Goal: Task Accomplishment & Management: Complete application form

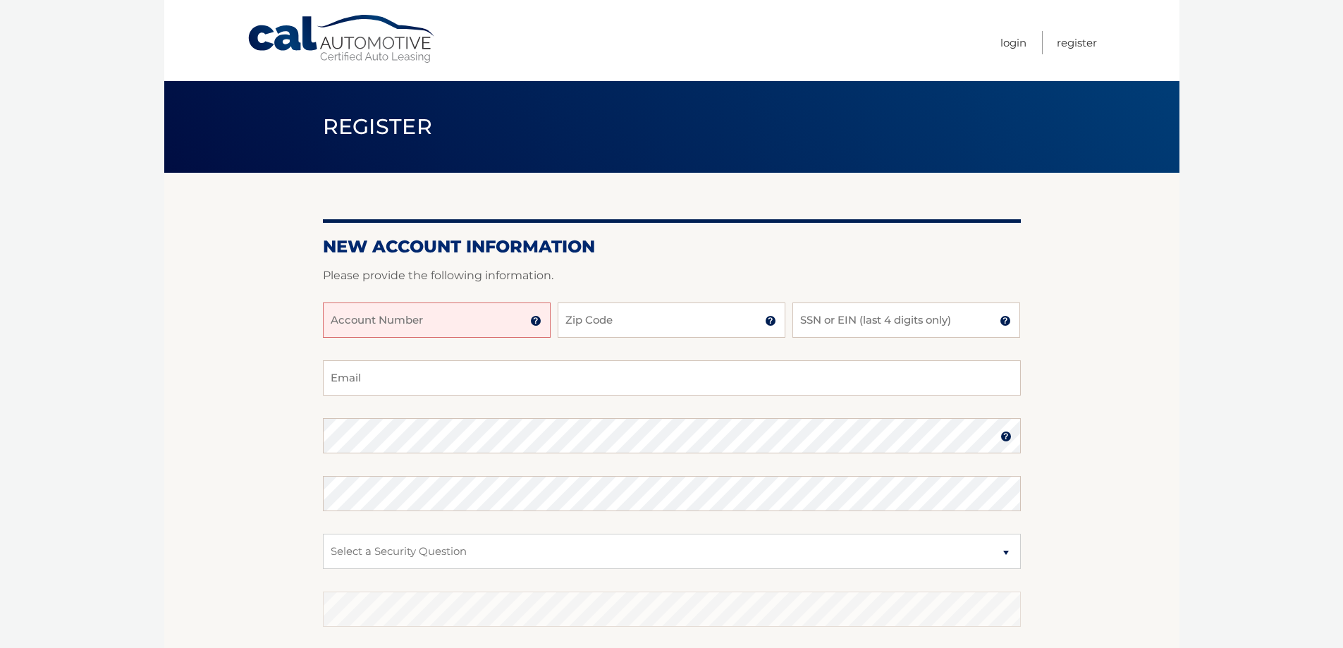
click at [494, 322] on input "Account Number" at bounding box center [437, 319] width 228 height 35
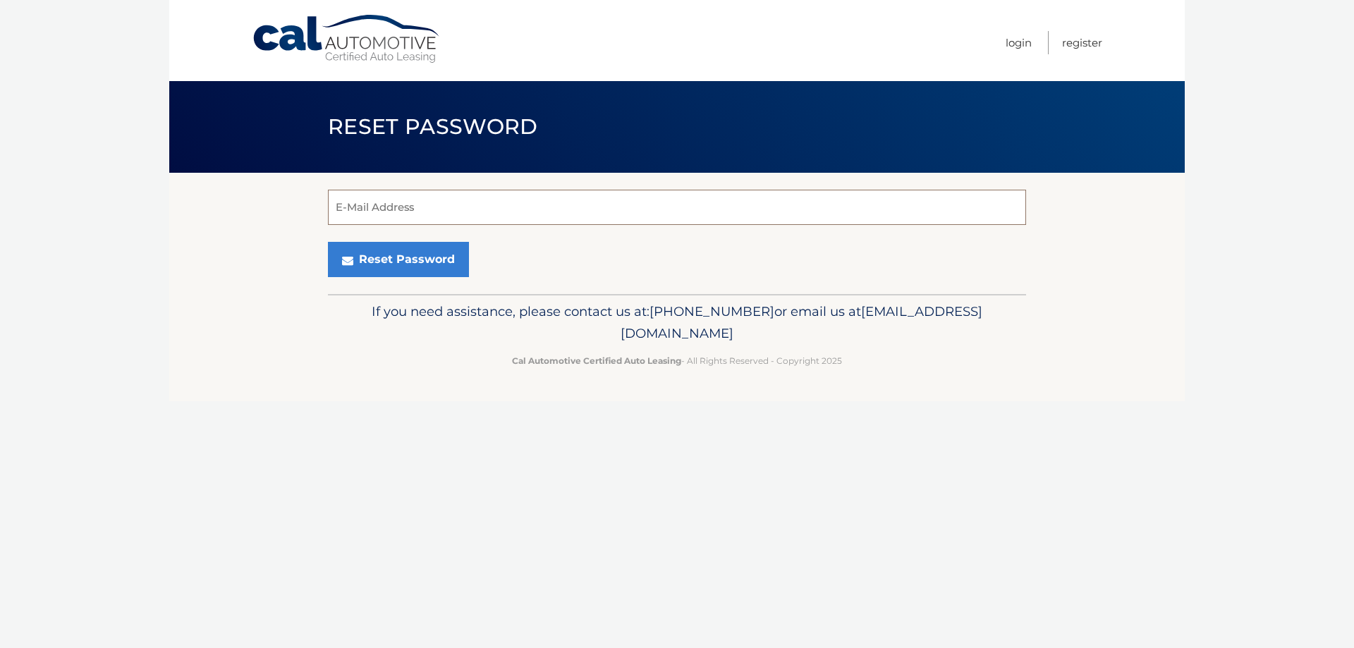
click at [436, 204] on input "E-Mail Address" at bounding box center [677, 207] width 698 height 35
type input "[EMAIL_ADDRESS][DOMAIN_NAME]"
click at [398, 264] on button "Reset Password" at bounding box center [398, 259] width 141 height 35
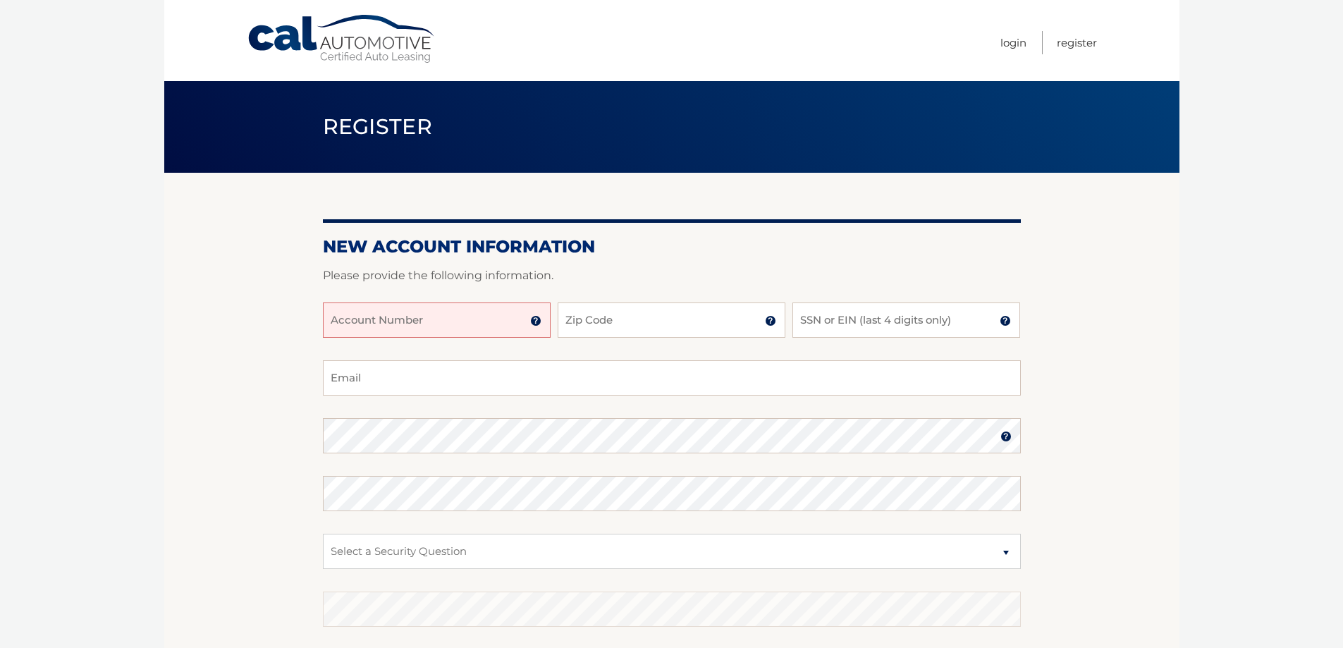
click at [426, 324] on input "Account Number" at bounding box center [437, 319] width 228 height 35
type input "44455997540"
click at [621, 324] on input "Zip Code" at bounding box center [672, 319] width 228 height 35
type input "11968"
click at [854, 314] on input "SSN or EIN (last 4 digits only)" at bounding box center [907, 319] width 228 height 35
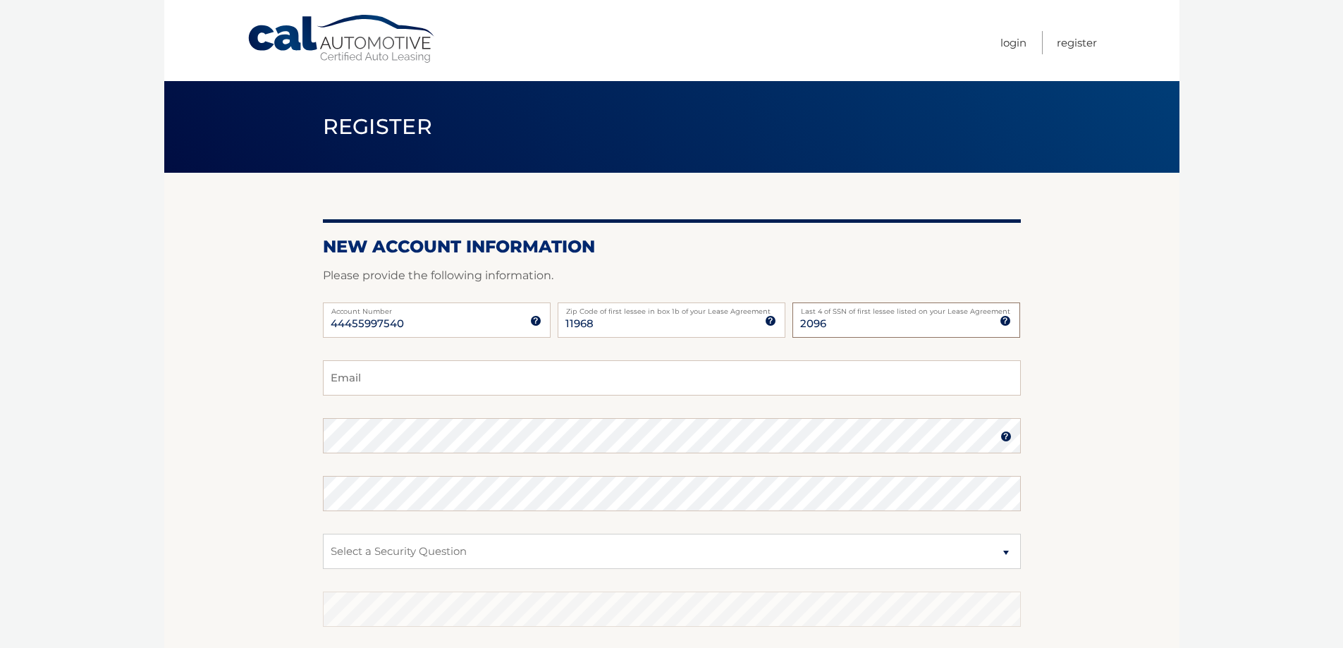
type input "2096"
drag, startPoint x: 582, startPoint y: 392, endPoint x: 580, endPoint y: 382, distance: 10.1
click at [582, 391] on input "Email" at bounding box center [672, 377] width 698 height 35
drag, startPoint x: 368, startPoint y: 383, endPoint x: 326, endPoint y: 389, distance: 42.7
click at [326, 389] on input "[EMAIL_ADDRESS][DOMAIN_NAME]" at bounding box center [672, 377] width 698 height 35
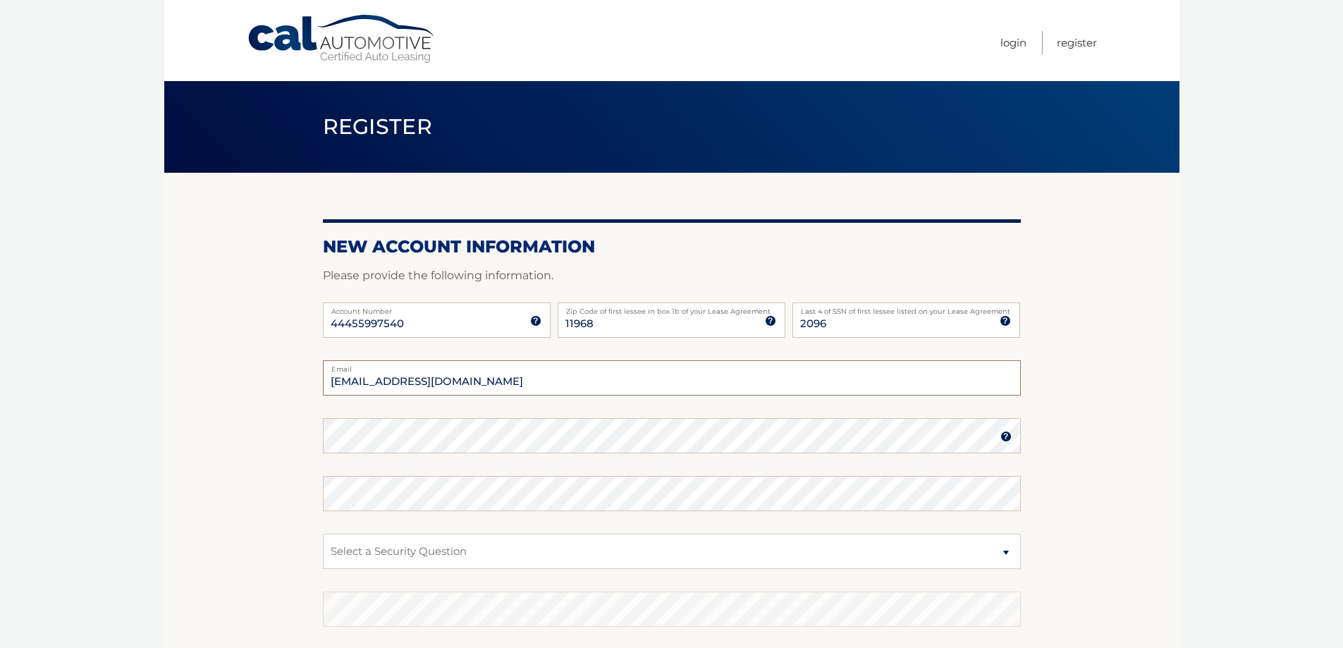
type input "SCOHEN@cocommunications.com"
click at [391, 549] on select "Select a Security Question What was the name of your elementary school? What is…" at bounding box center [672, 551] width 698 height 35
select select "3"
click at [323, 534] on select "Select a Security Question What was the name of your elementary school? What is…" at bounding box center [672, 551] width 698 height 35
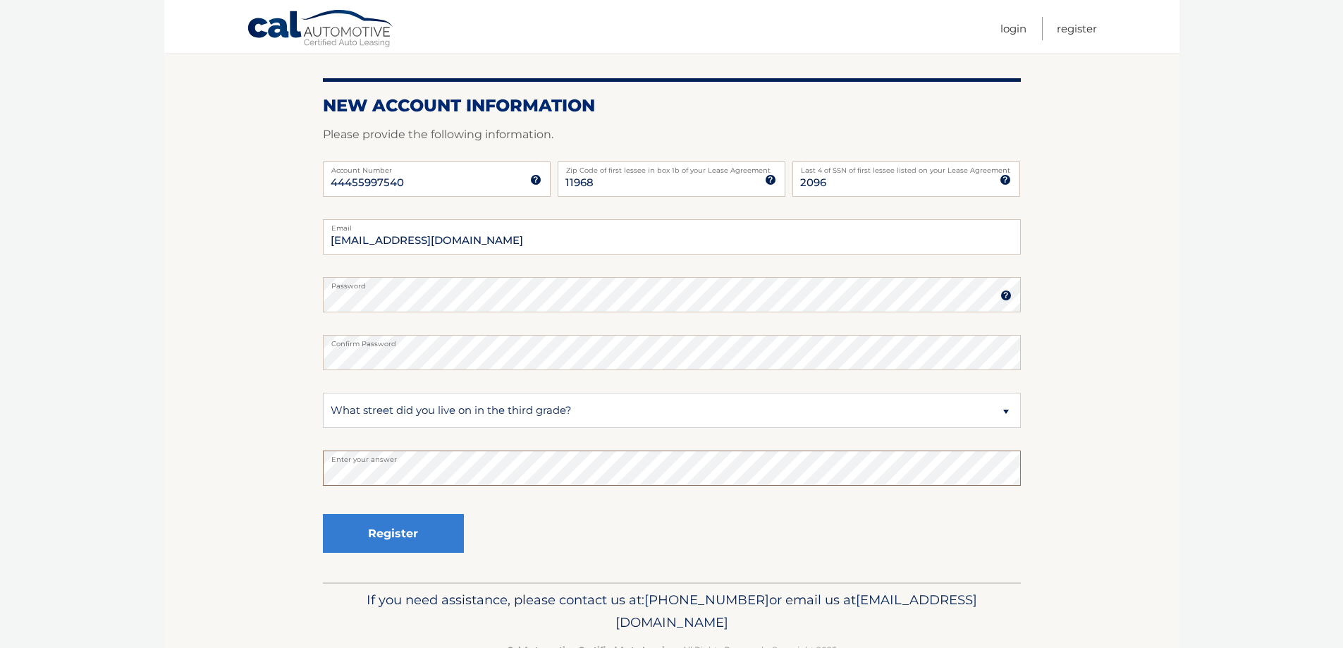
scroll to position [183, 0]
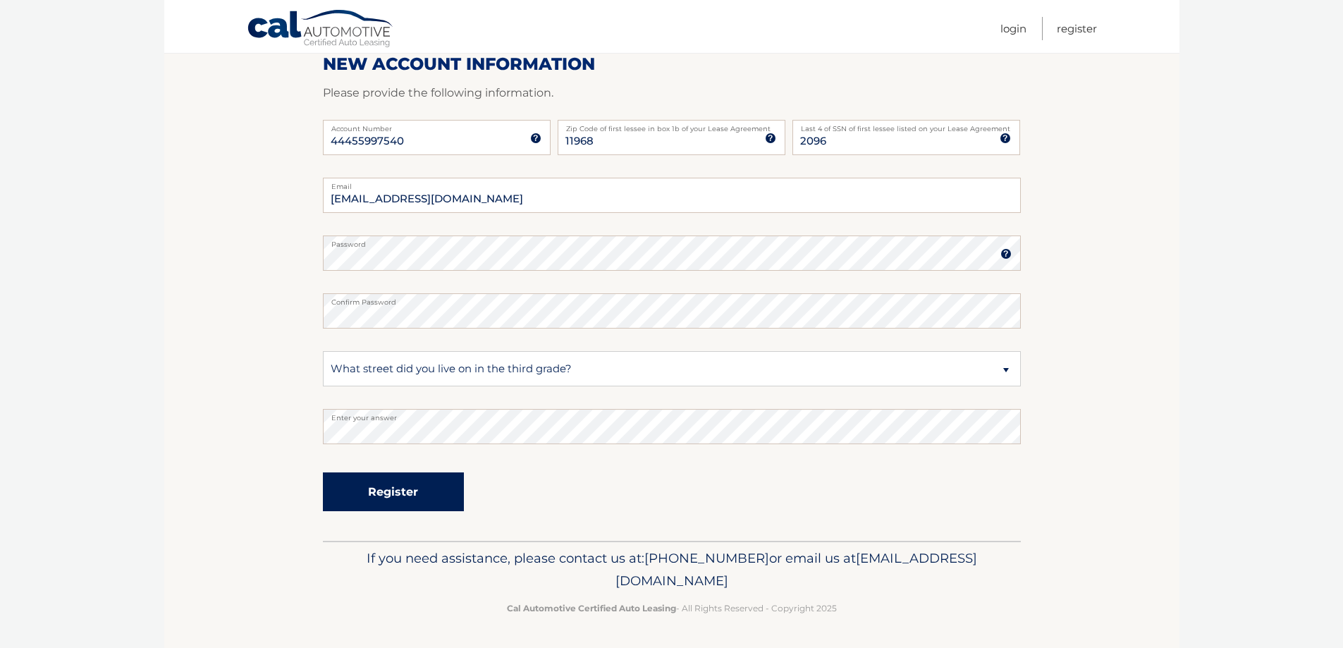
click at [396, 497] on button "Register" at bounding box center [393, 491] width 141 height 39
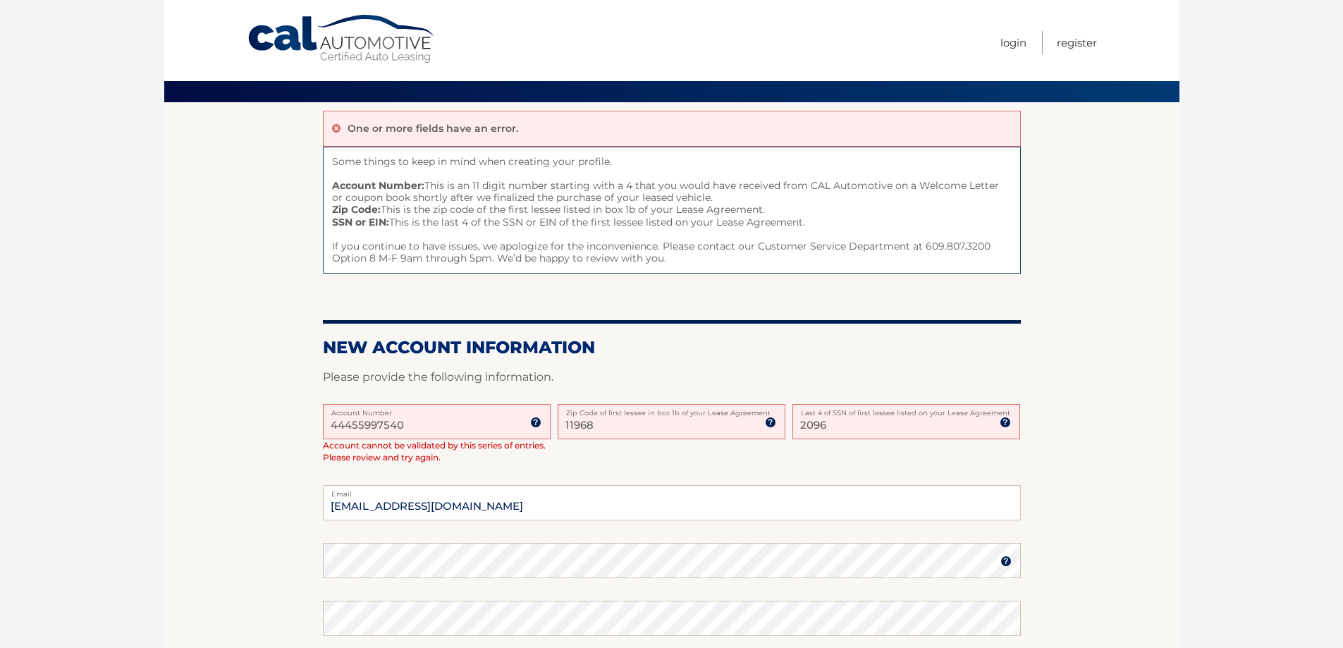
scroll to position [141, 0]
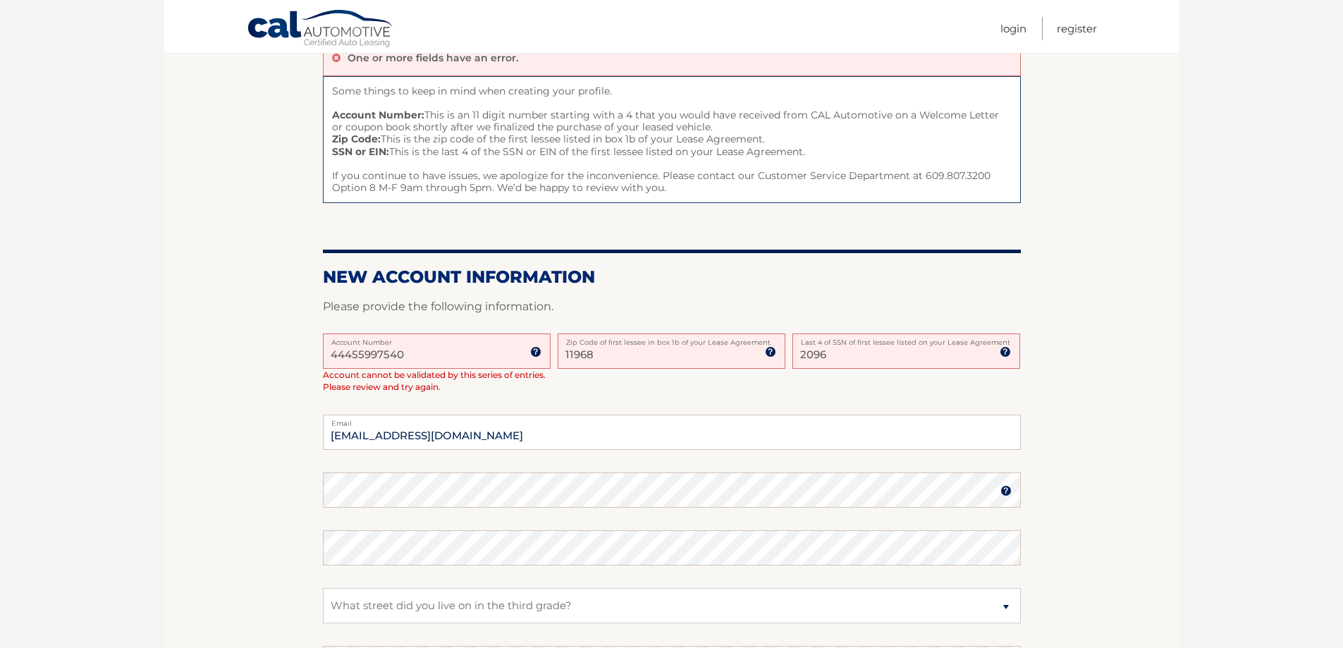
click at [606, 351] on input "11968" at bounding box center [672, 351] width 228 height 35
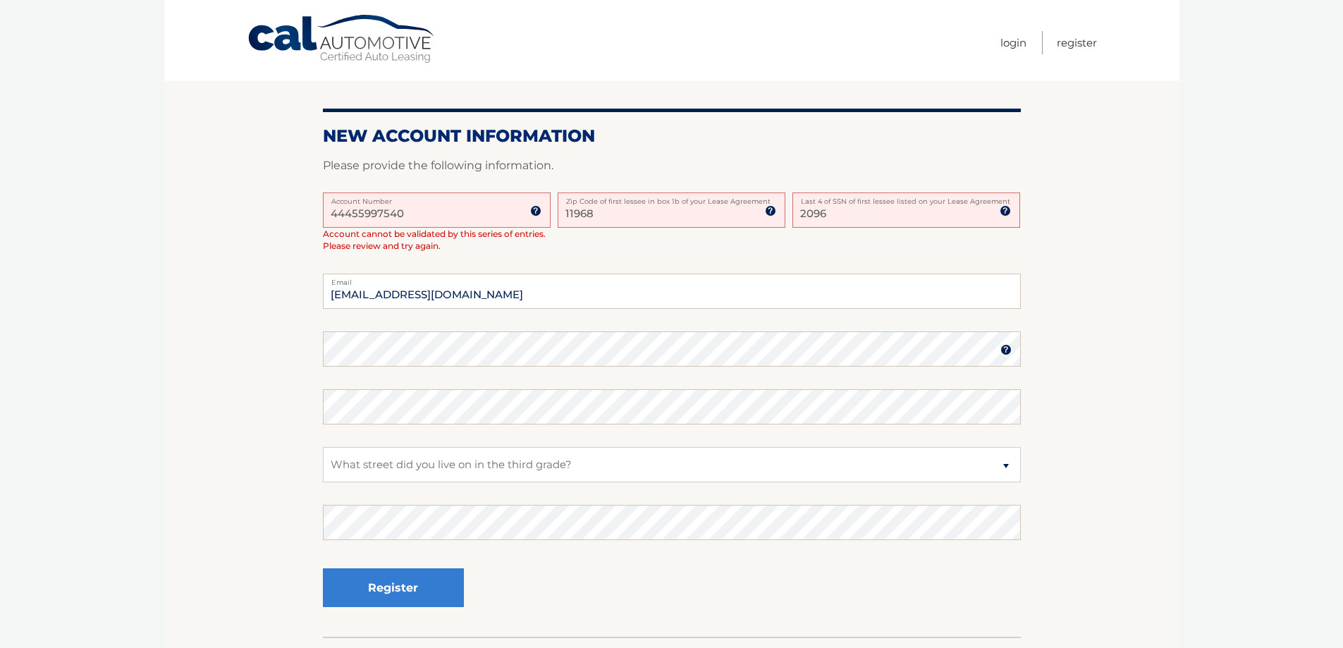
scroll to position [0, 0]
